Goal: Task Accomplishment & Management: Manage account settings

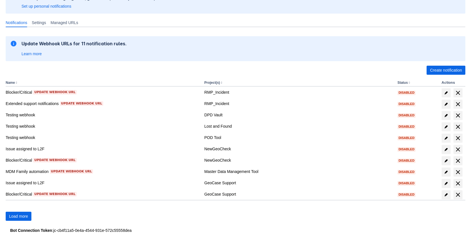
scroll to position [63, 0]
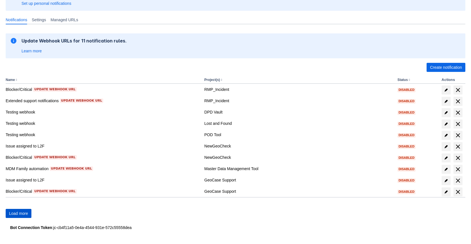
click at [20, 215] on span "Load more" at bounding box center [18, 213] width 19 height 9
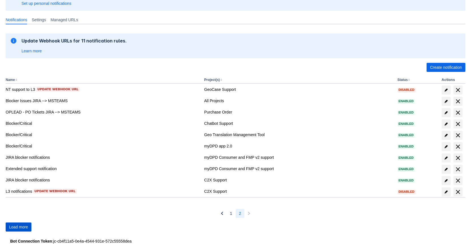
click at [23, 228] on span "Load more" at bounding box center [18, 226] width 19 height 9
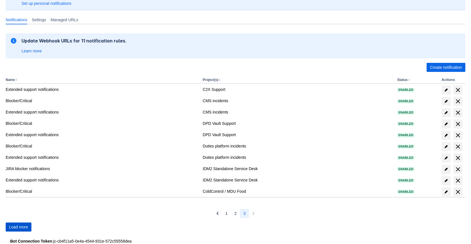
click at [23, 228] on span "Load more" at bounding box center [18, 226] width 19 height 9
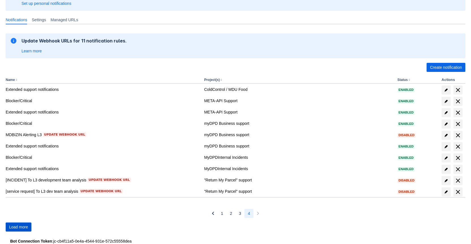
click at [23, 228] on span "Load more" at bounding box center [18, 226] width 19 height 9
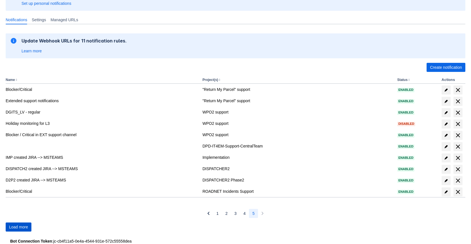
click at [23, 228] on span "Load more" at bounding box center [18, 226] width 19 height 9
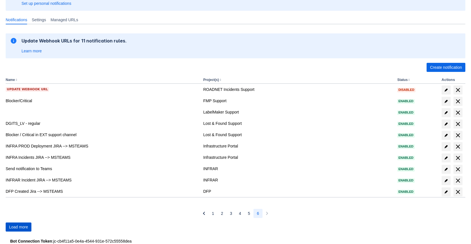
click at [23, 228] on span "Load more" at bounding box center [18, 226] width 19 height 9
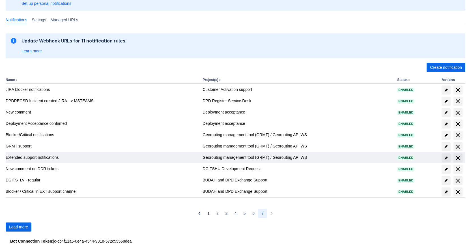
scroll to position [76, 0]
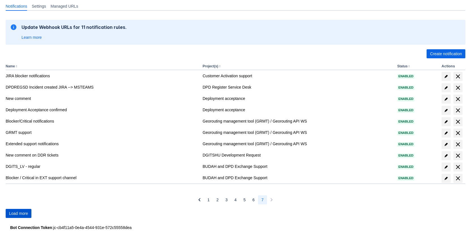
click at [26, 213] on span "Load more" at bounding box center [18, 213] width 19 height 9
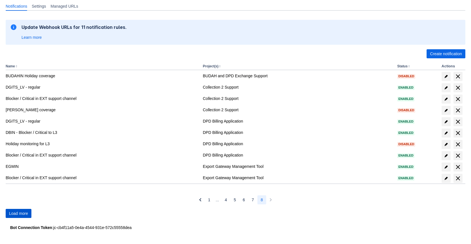
click at [26, 213] on span "Load more" at bounding box center [18, 213] width 19 height 9
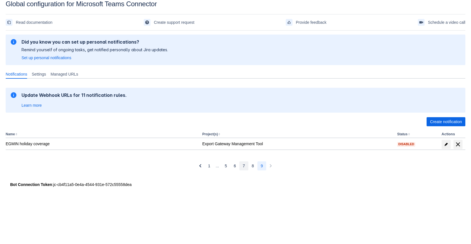
click at [242, 164] on button "7" at bounding box center [243, 165] width 9 height 9
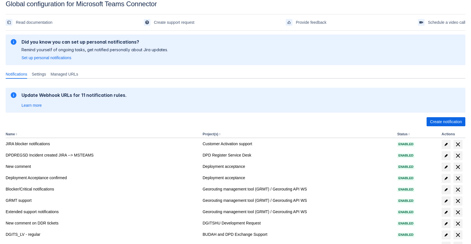
scroll to position [67, 0]
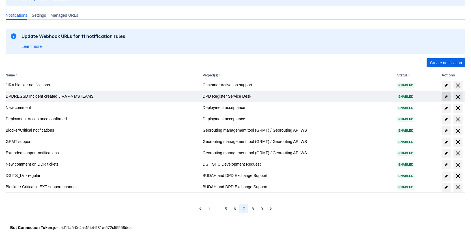
click at [447, 96] on span "edit" at bounding box center [446, 96] width 5 height 5
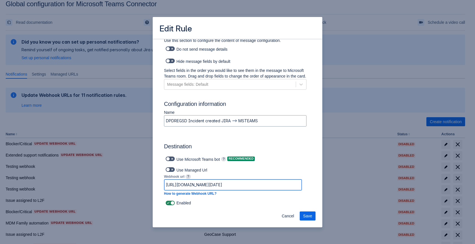
scroll to position [0, 361]
drag, startPoint x: 269, startPoint y: 186, endPoint x: 315, endPoint y: 185, distance: 46.9
click at [213, 183] on input "https://prod-186.westeurope.logic.azure.com:443/workflows/e7dc608691a747a189be8…" at bounding box center [232, 184] width 137 height 10
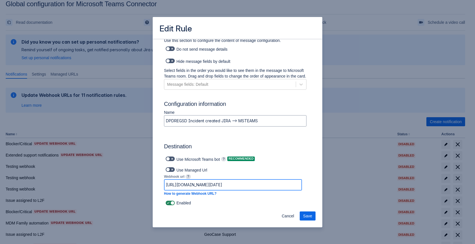
paste input "default45e249c8de6f4184b2d7ab234d8824.dd.environment.api.powerplatform.com:443/…"
type input "https://default45e249c8de6f4184b2d7ab234d8824.dd.environment.api.powerplatform.…"
click at [232, 207] on div "Cancel Save" at bounding box center [238, 217] width 170 height 20
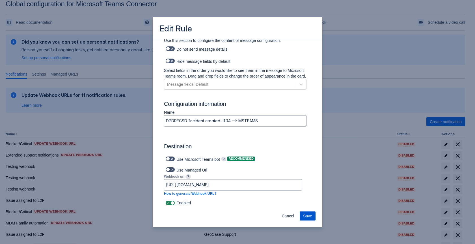
click at [309, 214] on span "Save" at bounding box center [307, 215] width 9 height 9
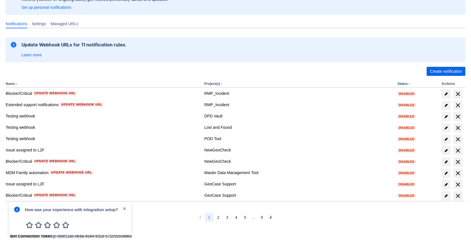
scroll to position [67, 0]
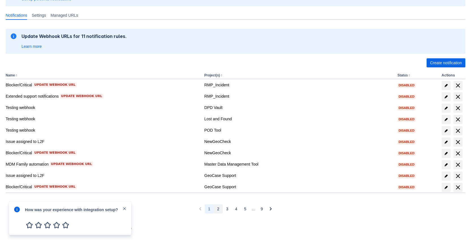
click at [220, 207] on button "2" at bounding box center [217, 208] width 9 height 9
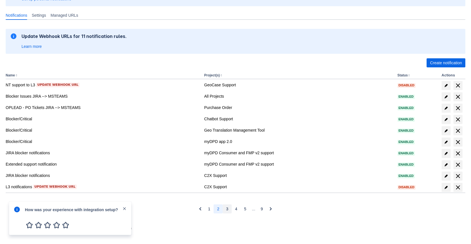
click at [229, 208] on button "3" at bounding box center [226, 208] width 9 height 9
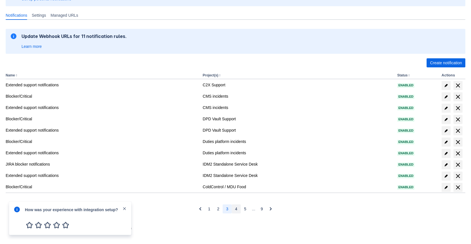
click at [235, 209] on span "4" at bounding box center [236, 208] width 2 height 9
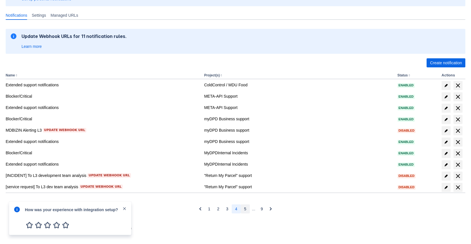
click at [245, 209] on span "5" at bounding box center [245, 208] width 2 height 9
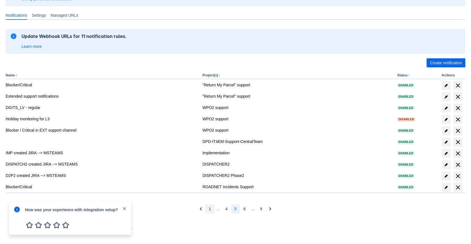
click at [207, 211] on button "1" at bounding box center [209, 208] width 9 height 9
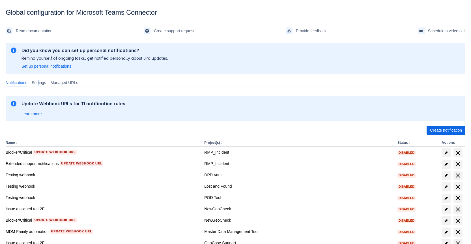
click at [42, 84] on span "Settings" at bounding box center [39, 83] width 14 height 6
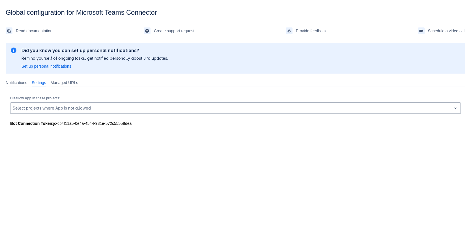
click at [75, 83] on span "Managed URLs" at bounding box center [64, 83] width 27 height 6
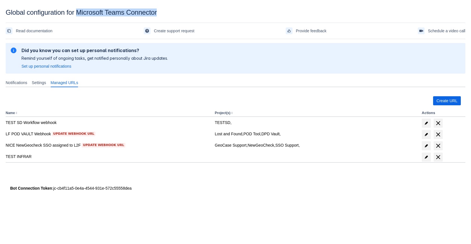
drag, startPoint x: 136, startPoint y: 11, endPoint x: 81, endPoint y: 15, distance: 55.5
click at [81, 15] on div "Global configuration for Microsoft Teams Connector" at bounding box center [235, 12] width 459 height 8
copy div "Microsoft Teams Connector"
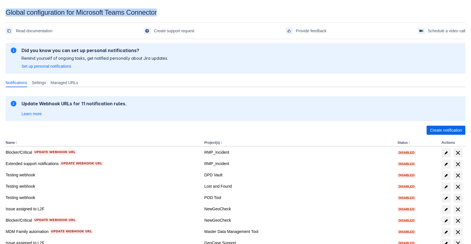
drag, startPoint x: 175, startPoint y: 12, endPoint x: 1, endPoint y: 12, distance: 174.4
click at [1, 12] on section "Global configuration for Microsoft Teams Connector Read documentation Create su…" at bounding box center [235, 157] width 471 height 298
copy div "Global configuration for Microsoft Teams Connector"
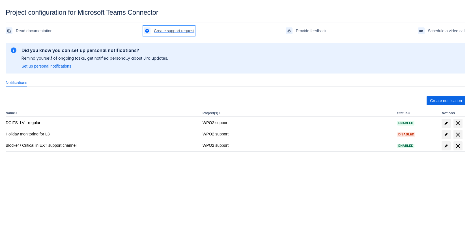
click at [166, 27] on span "Create support request" at bounding box center [174, 30] width 40 height 9
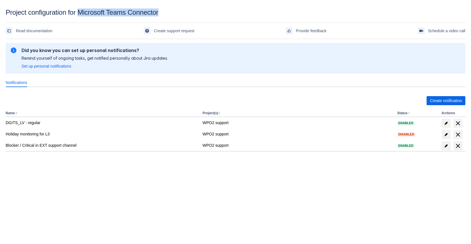
drag, startPoint x: 170, startPoint y: 12, endPoint x: 81, endPoint y: 13, distance: 88.2
click at [81, 13] on div "Project configuration for Microsoft Teams Connector" at bounding box center [235, 12] width 459 height 8
copy div "Microsoft Teams Connector"
